Goal: Information Seeking & Learning: Compare options

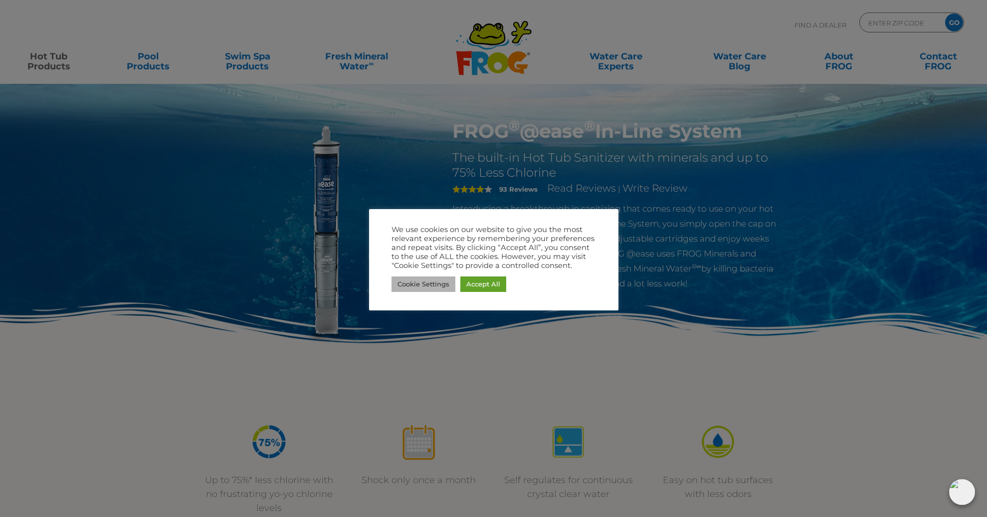
click at [423, 287] on link "Cookie Settings" at bounding box center [424, 283] width 64 height 15
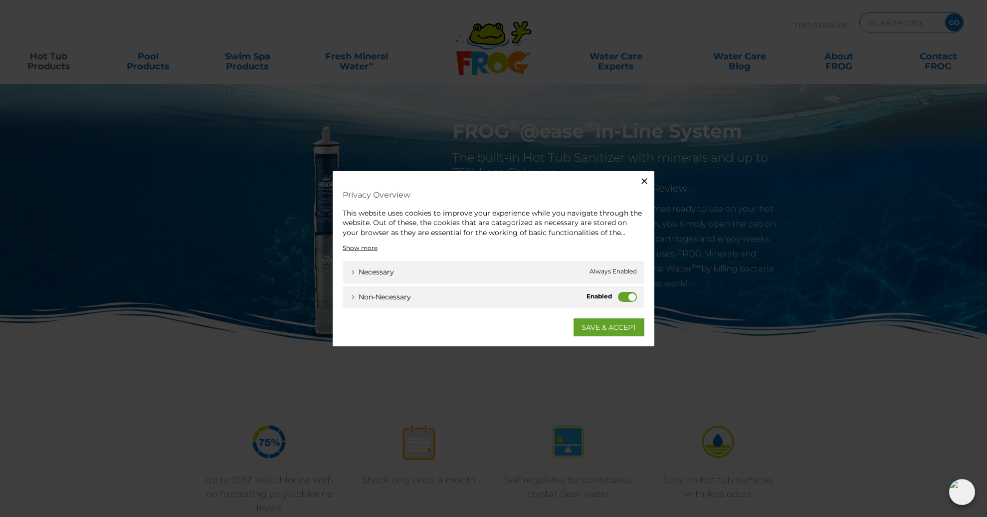
click at [637, 182] on button "Close" at bounding box center [645, 181] width 20 height 20
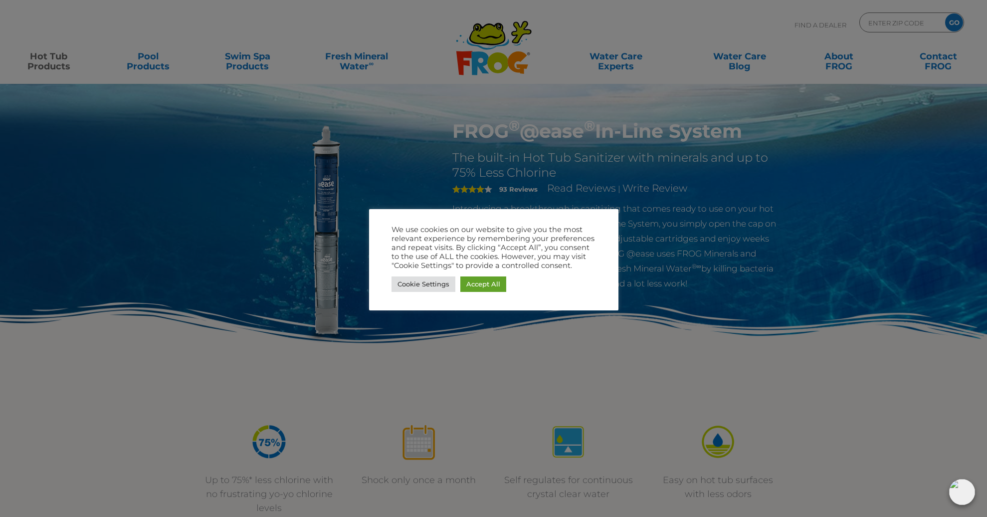
click at [333, 380] on div at bounding box center [493, 258] width 987 height 517
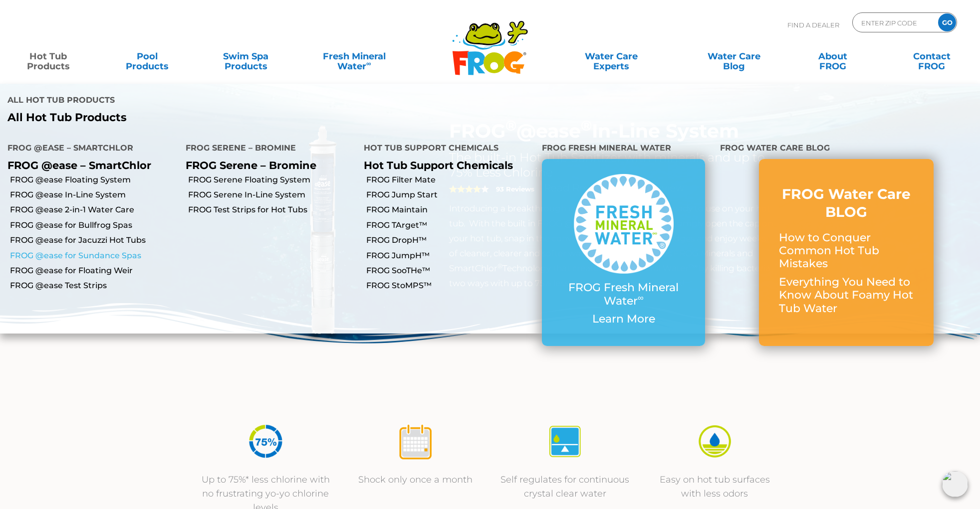
click at [102, 250] on link "FROG @ease for Sundance Spas" at bounding box center [94, 255] width 168 height 11
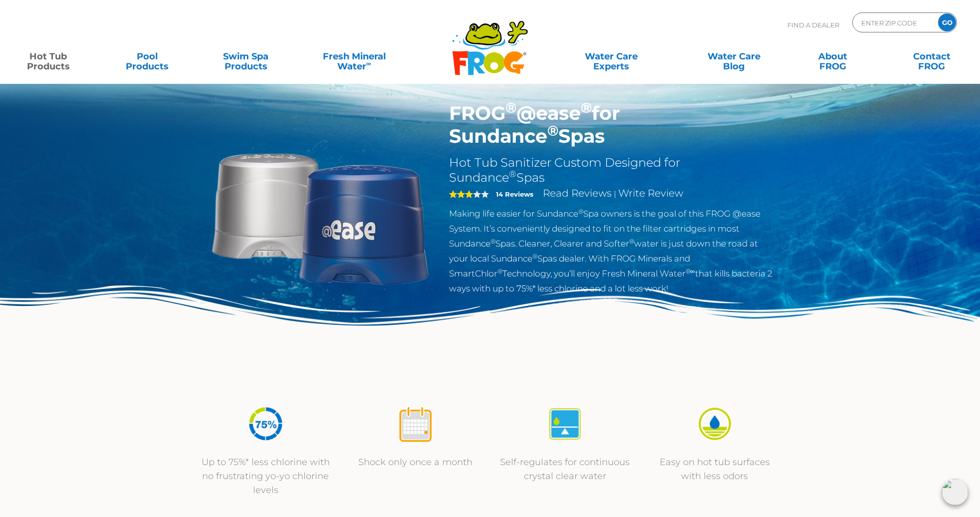
scroll to position [31, 0]
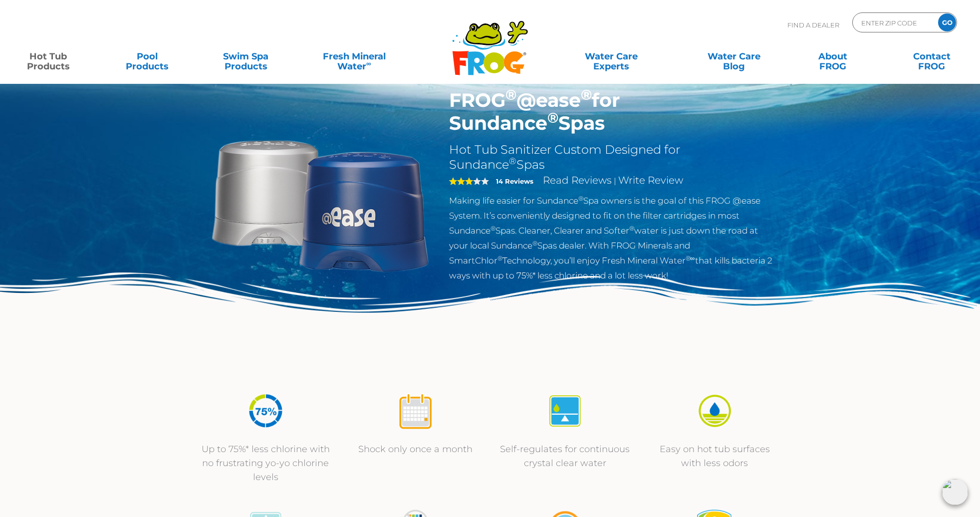
click at [116, 368] on img at bounding box center [490, 325] width 980 height 107
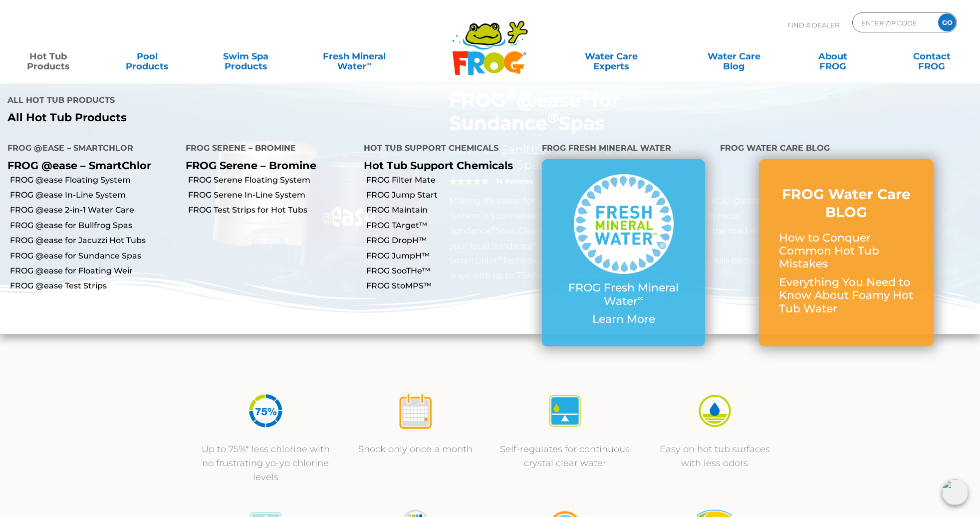
click at [49, 65] on link "Hot Tub Products" at bounding box center [48, 56] width 77 height 20
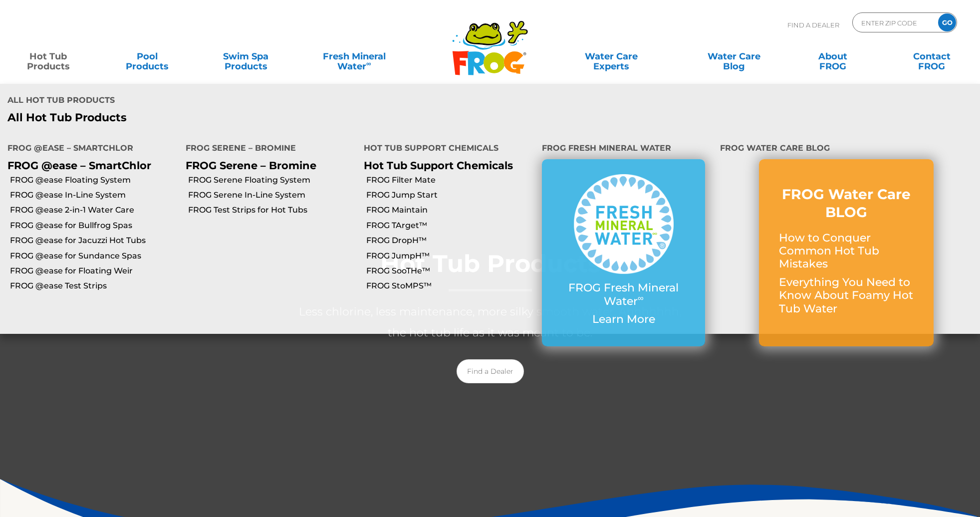
click at [51, 61] on link "Hot Tub Products" at bounding box center [48, 56] width 77 height 20
click at [71, 205] on link "FROG @ease 2-in-1 Water Care" at bounding box center [94, 210] width 168 height 11
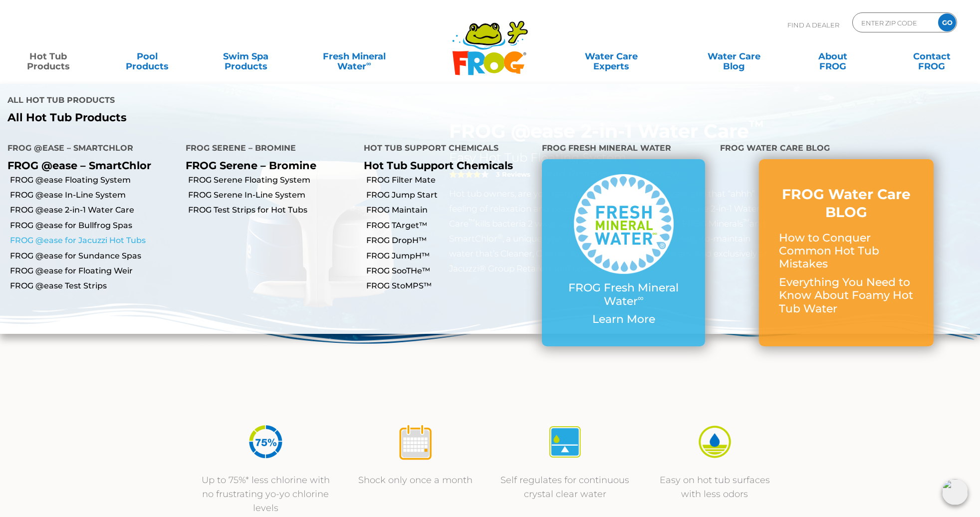
click at [73, 235] on link "FROG @ease for Jacuzzi Hot Tubs" at bounding box center [94, 240] width 168 height 11
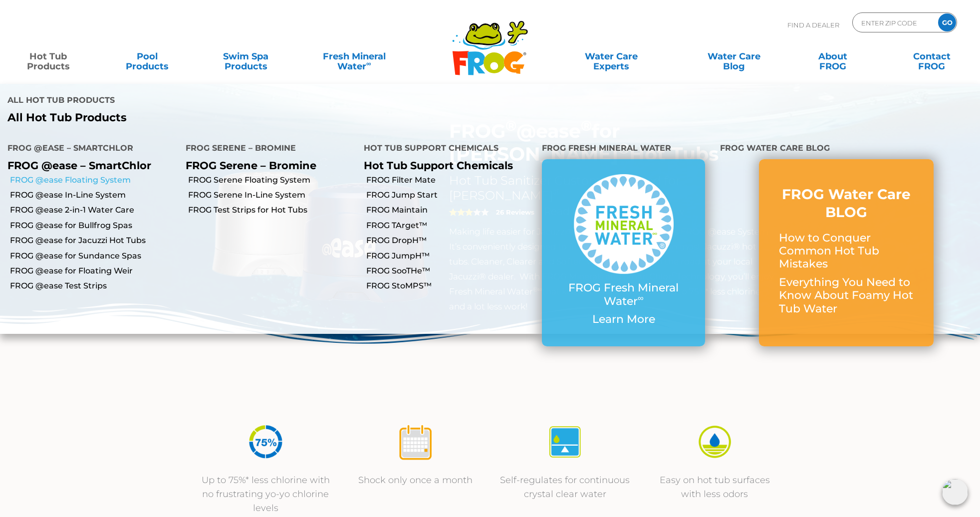
click at [66, 175] on link "FROG @ease Floating System" at bounding box center [94, 180] width 168 height 11
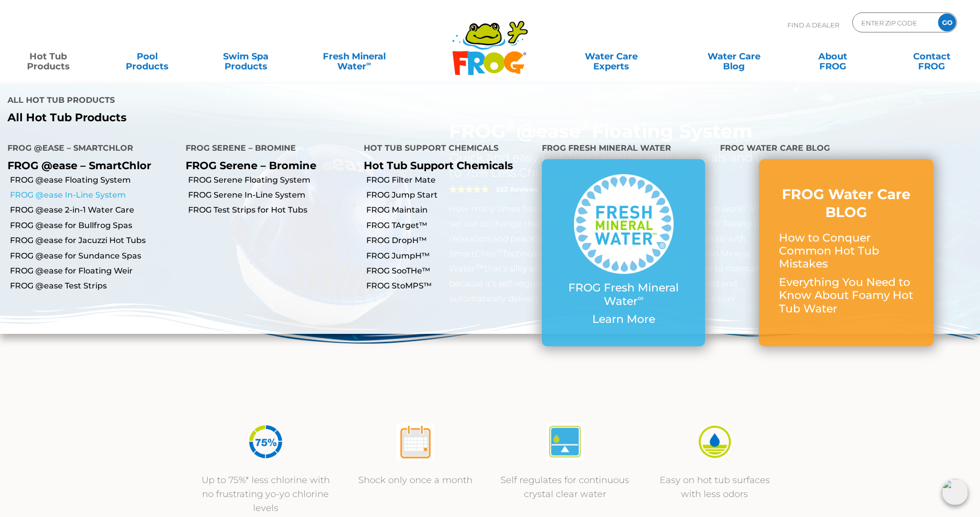
click at [73, 190] on link "FROG @ease In-Line System" at bounding box center [94, 195] width 168 height 11
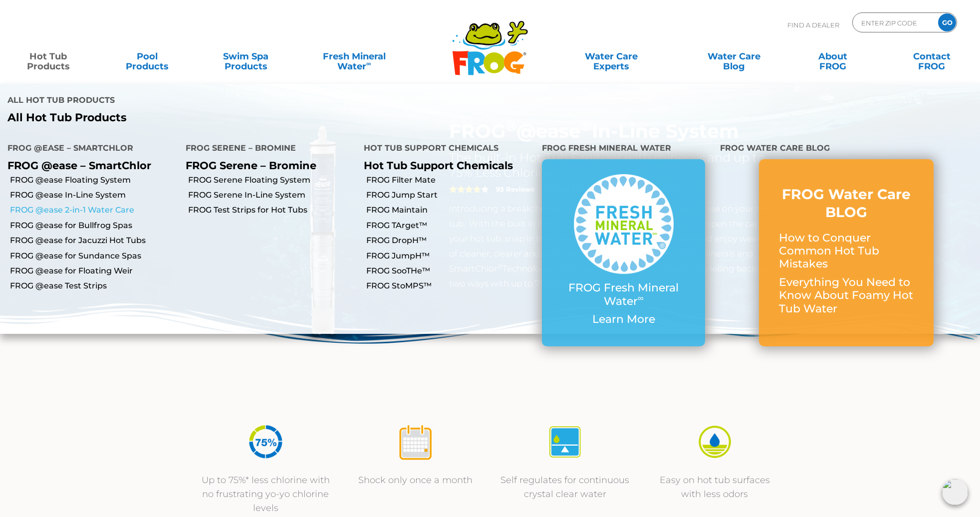
click at [64, 205] on link "FROG @ease 2-in-1 Water Care" at bounding box center [94, 210] width 168 height 11
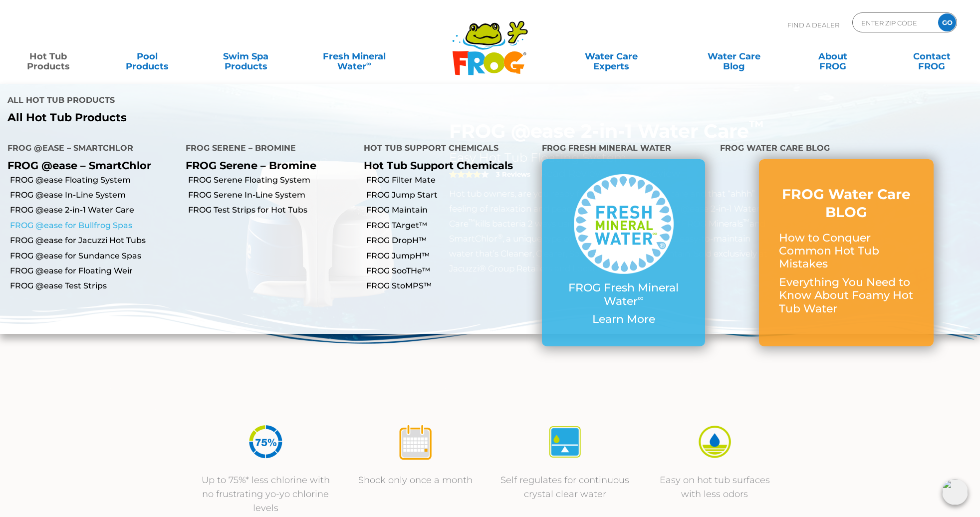
click at [65, 220] on link "FROG @ease for Bullfrog Spas" at bounding box center [94, 225] width 168 height 11
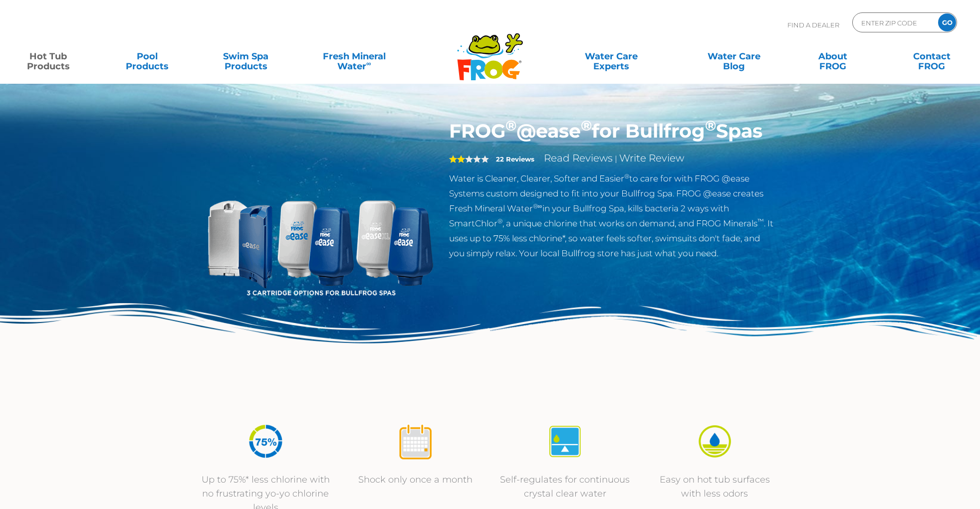
click at [70, 182] on div "FROG ® @ease ® for Bullfrog ® Spas 2 22 Reviews Read Reviews | Write Review Wat…" at bounding box center [490, 205] width 980 height 411
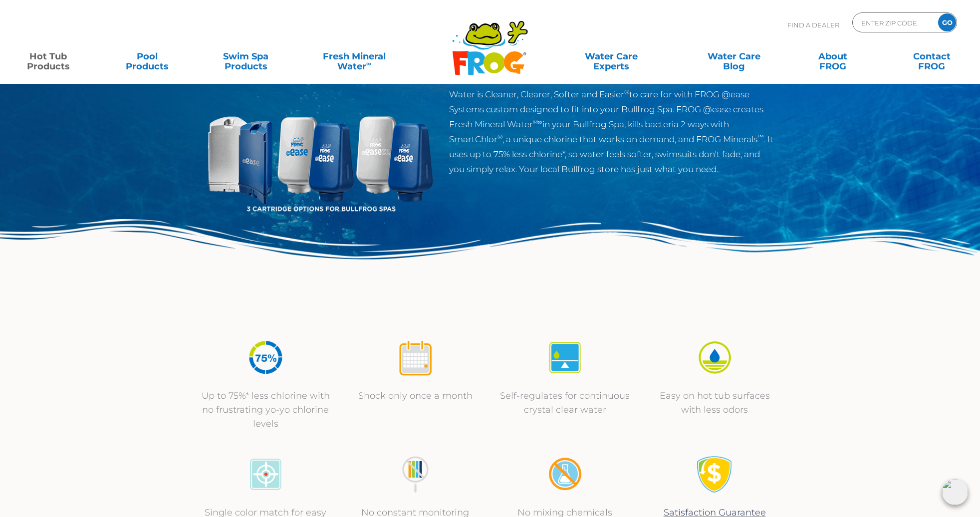
scroll to position [85, 0]
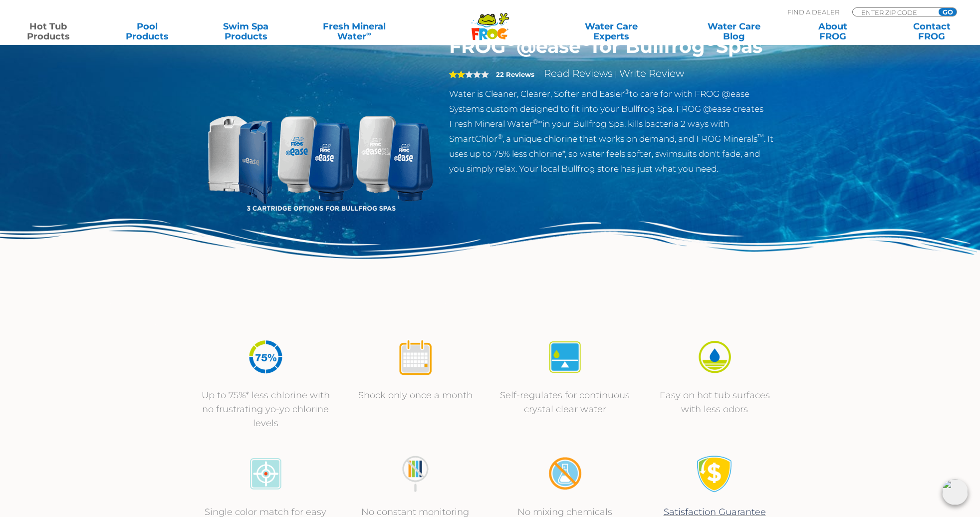
click at [420, 355] on img at bounding box center [415, 356] width 37 height 37
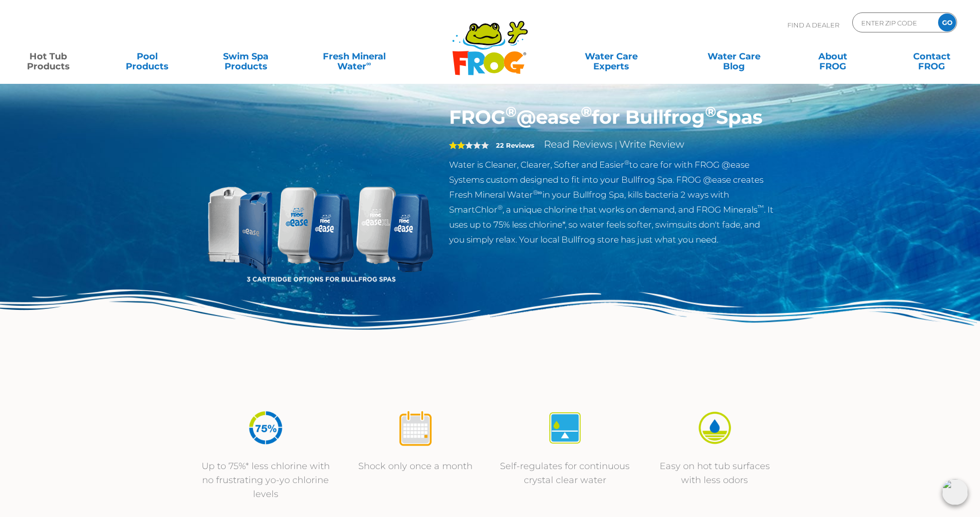
scroll to position [0, 0]
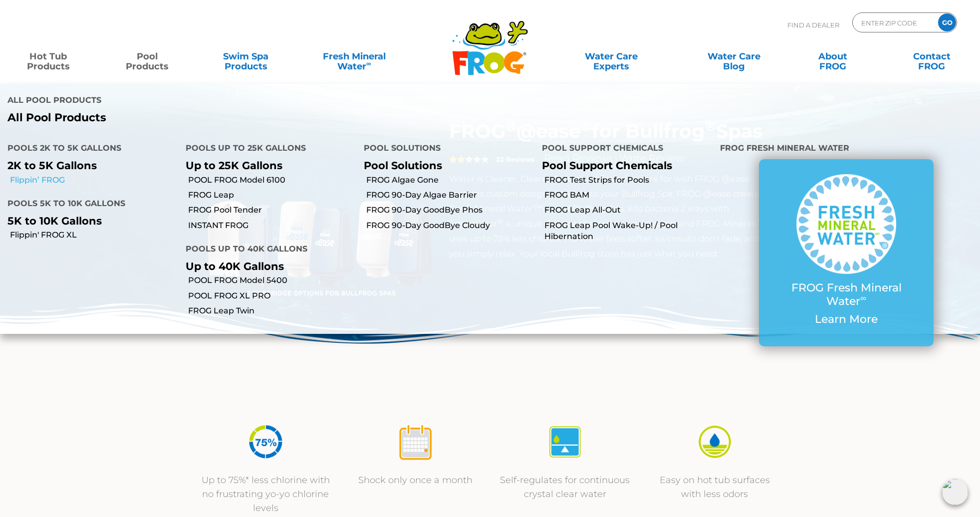
click at [43, 175] on link "Flippin’ FROG" at bounding box center [94, 180] width 168 height 11
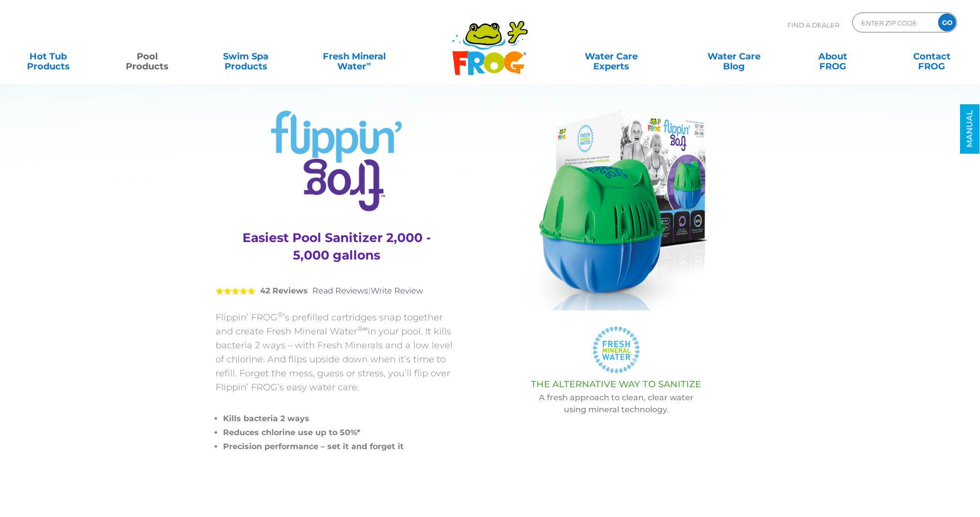
scroll to position [2, 0]
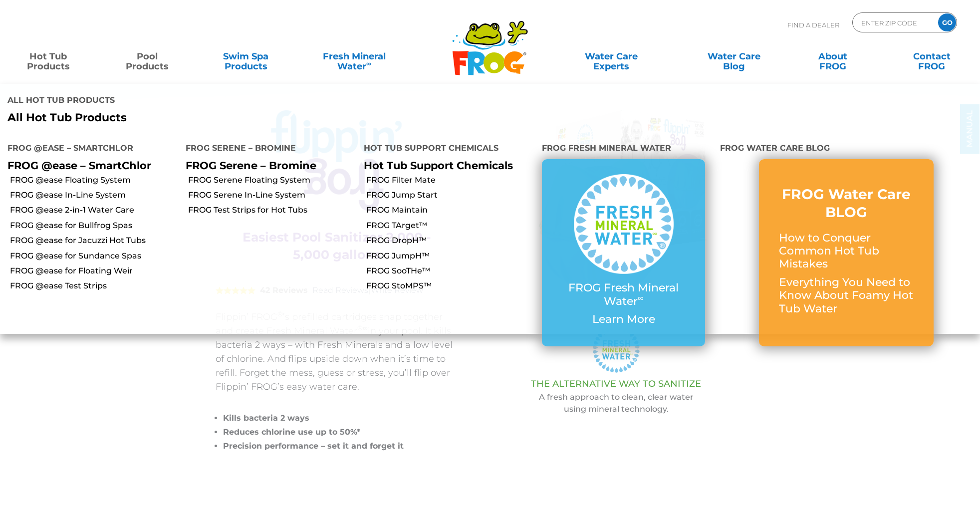
click at [59, 59] on link "Hot Tub Products" at bounding box center [48, 56] width 77 height 20
